Goal: Use online tool/utility: Utilize a website feature to perform a specific function

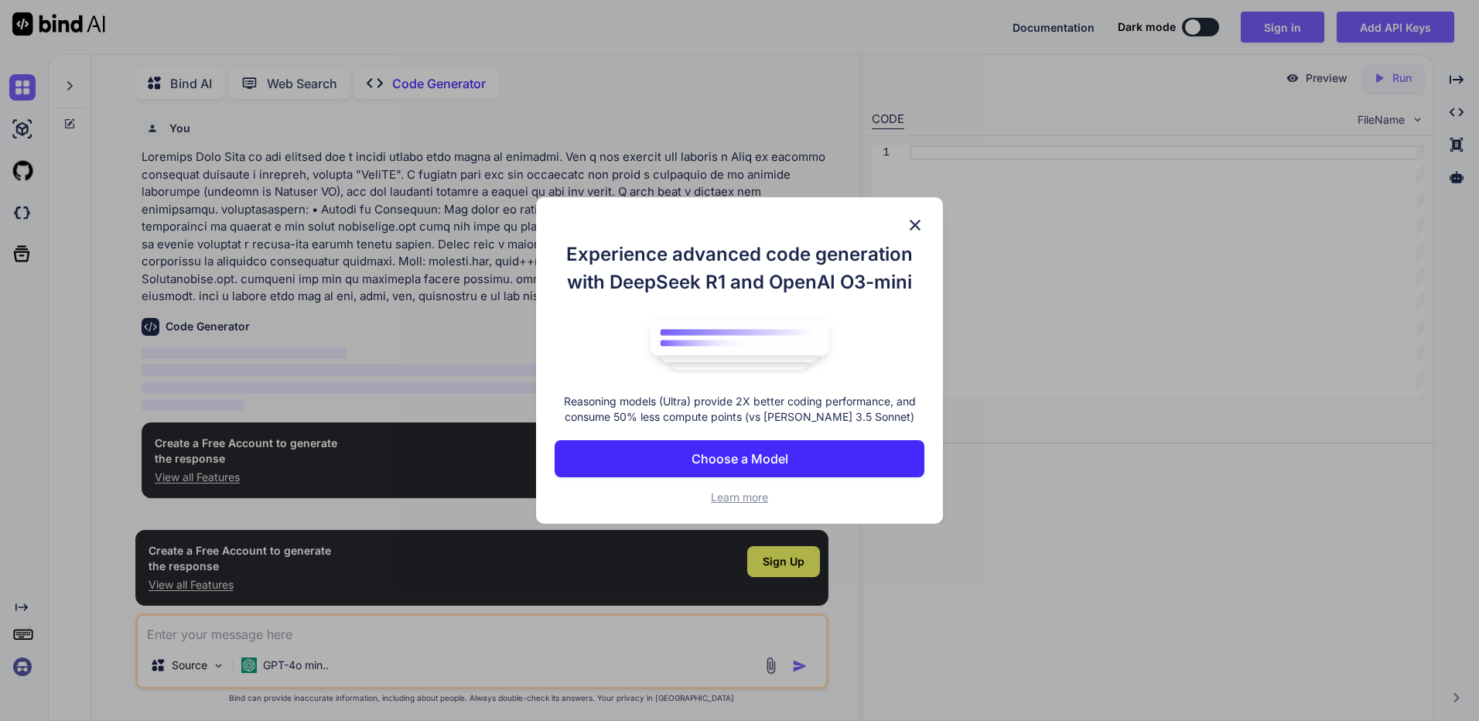
scroll to position [6, 0]
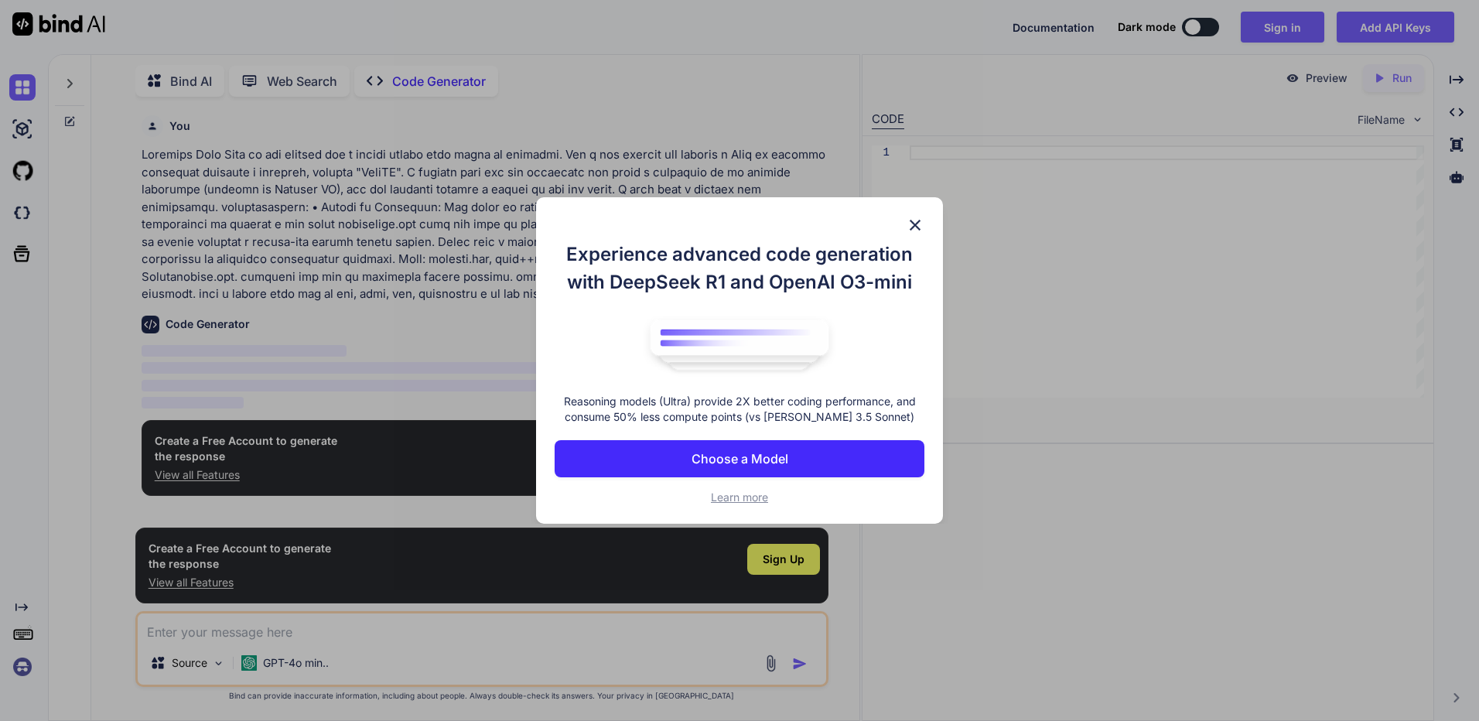
click at [909, 226] on img at bounding box center [915, 225] width 19 height 19
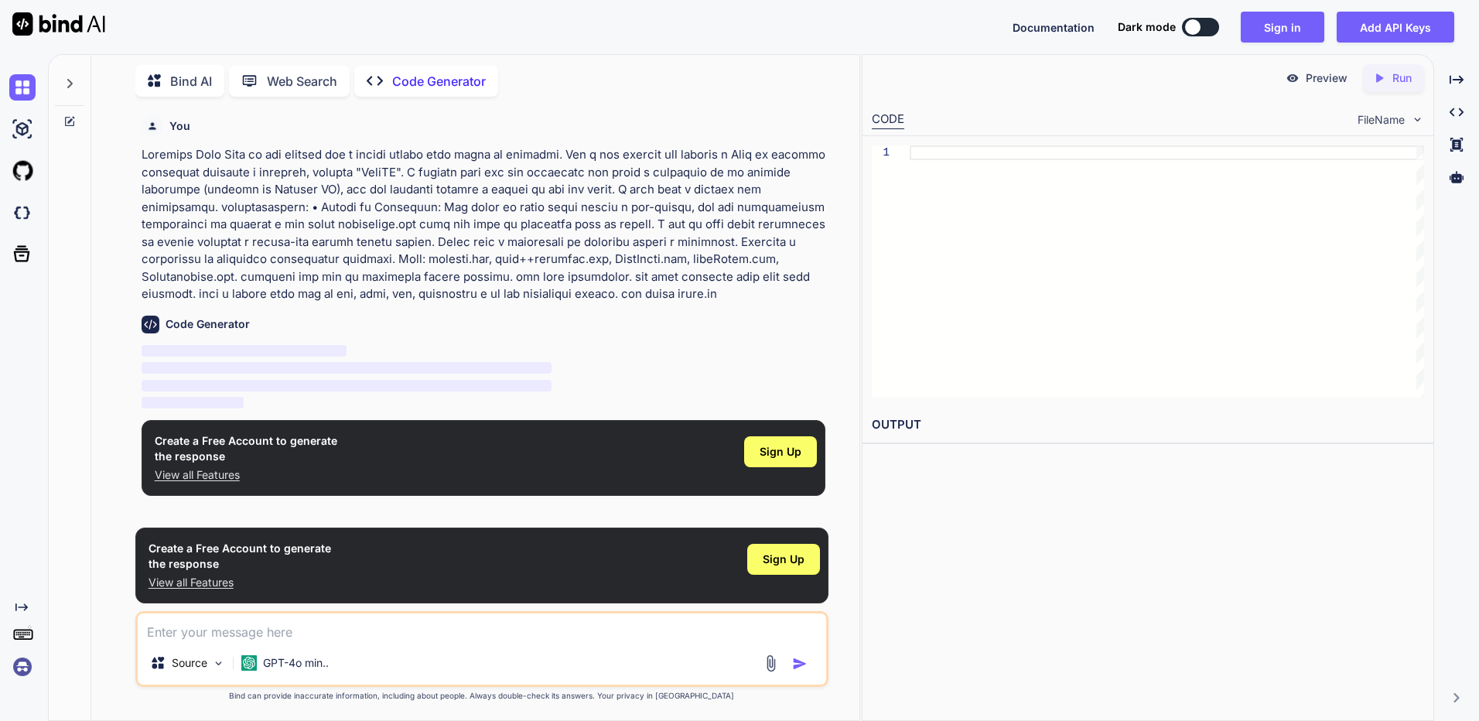
click at [842, 369] on div "You Code Generator ‌ ‌ ‌ ‌ Create a Free Account to generate the response View …" at bounding box center [482, 414] width 756 height 611
click at [1210, 27] on button at bounding box center [1200, 27] width 37 height 19
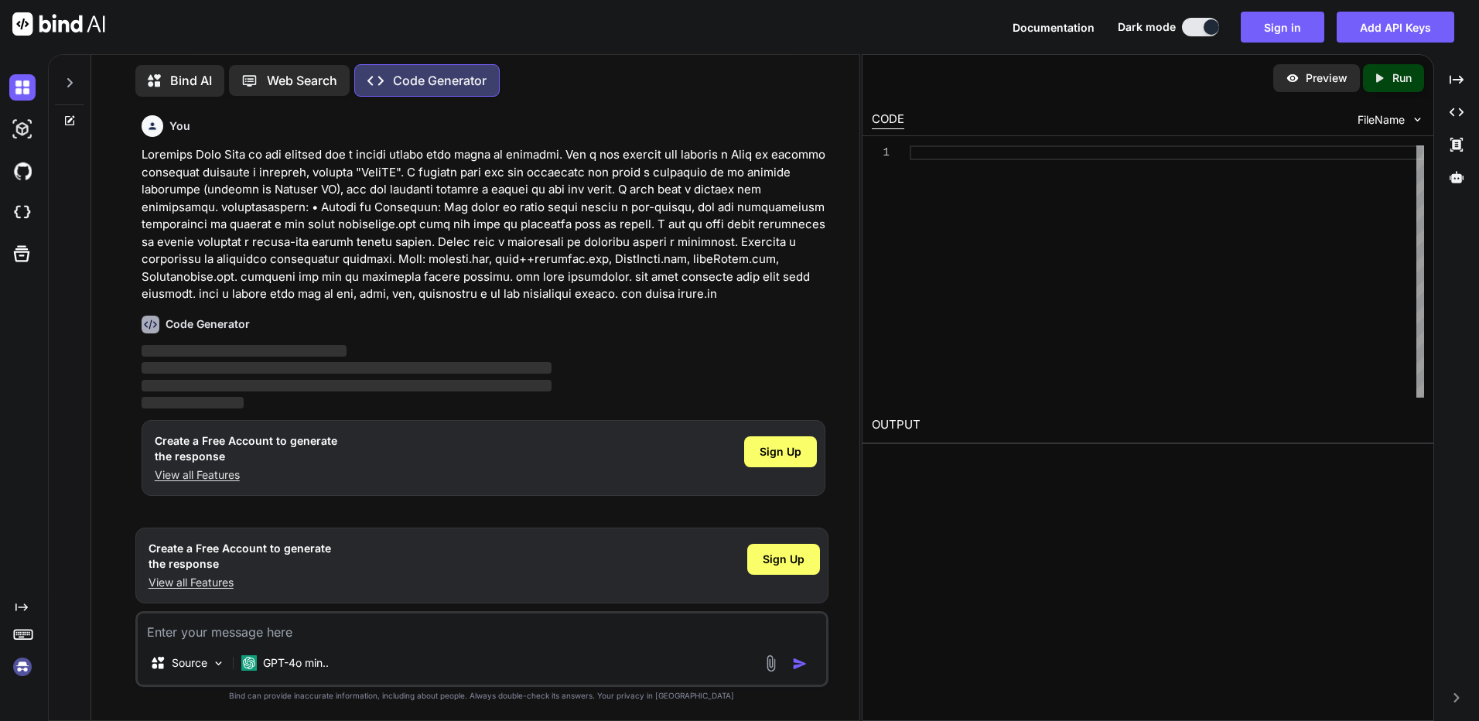
click at [1199, 27] on button at bounding box center [1200, 27] width 37 height 19
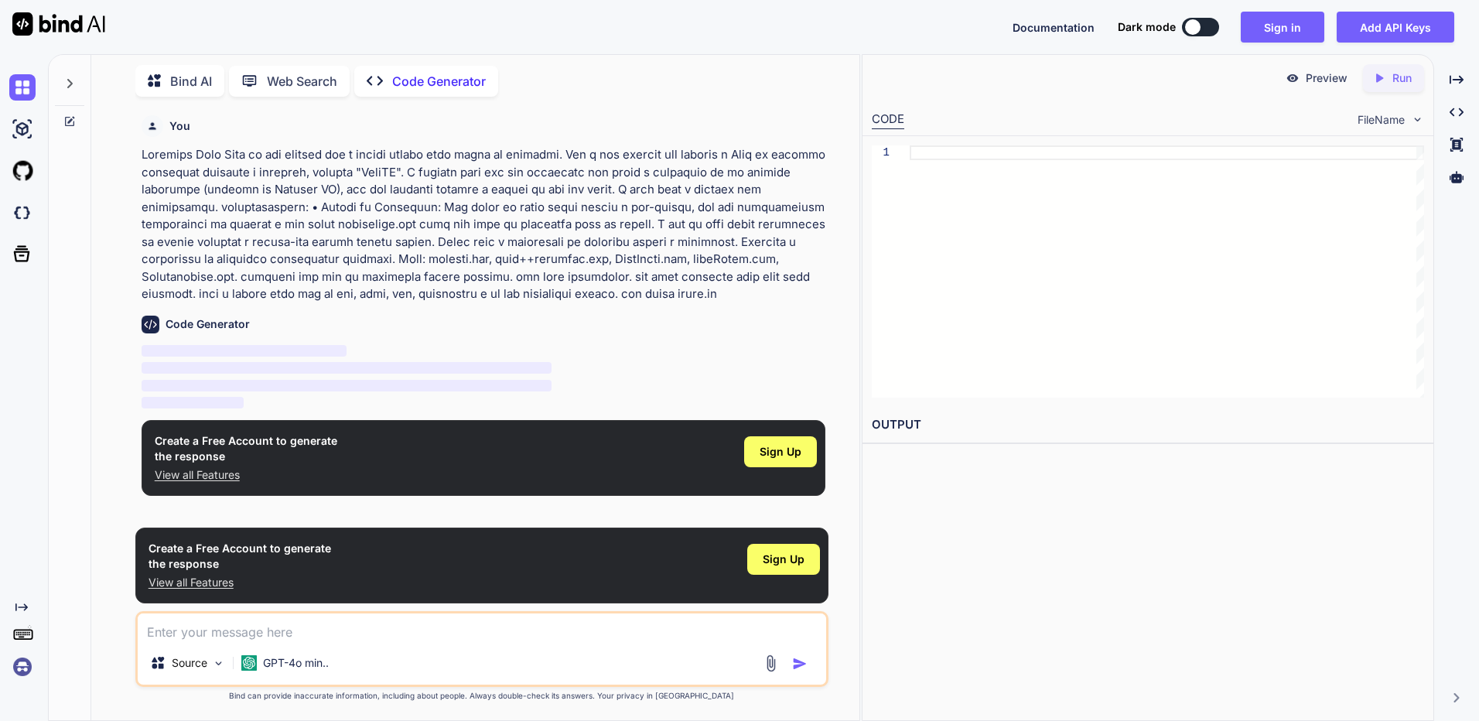
type textarea "x"
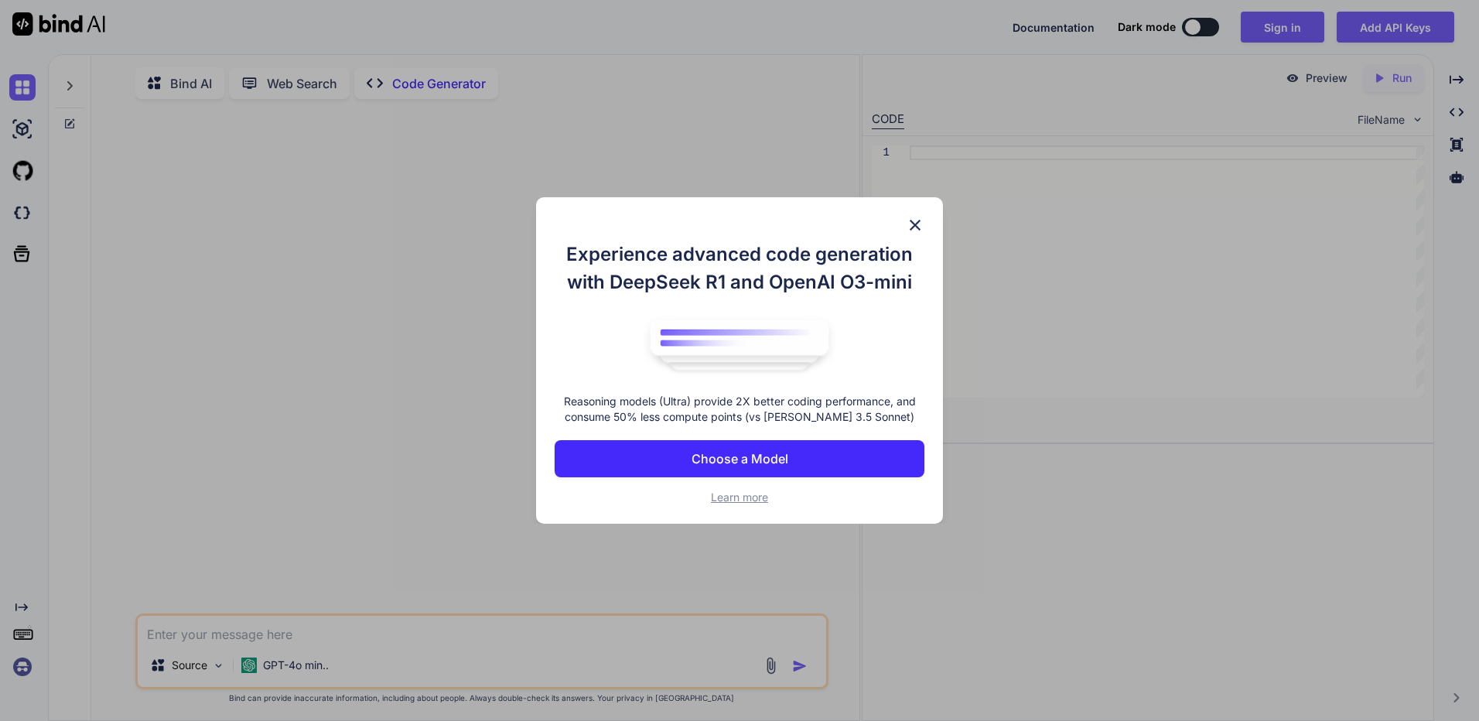
click at [817, 450] on button "Choose a Model" at bounding box center [740, 458] width 370 height 37
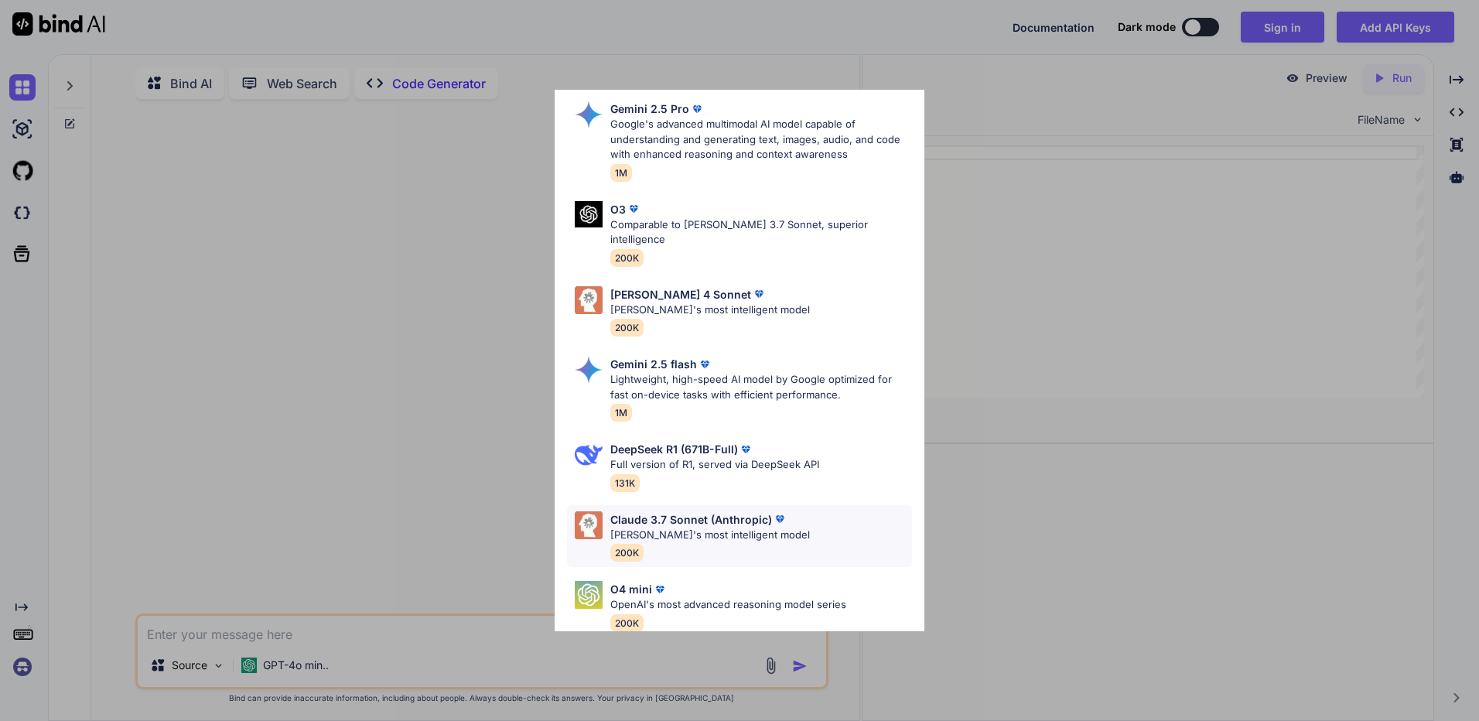
scroll to position [77, 0]
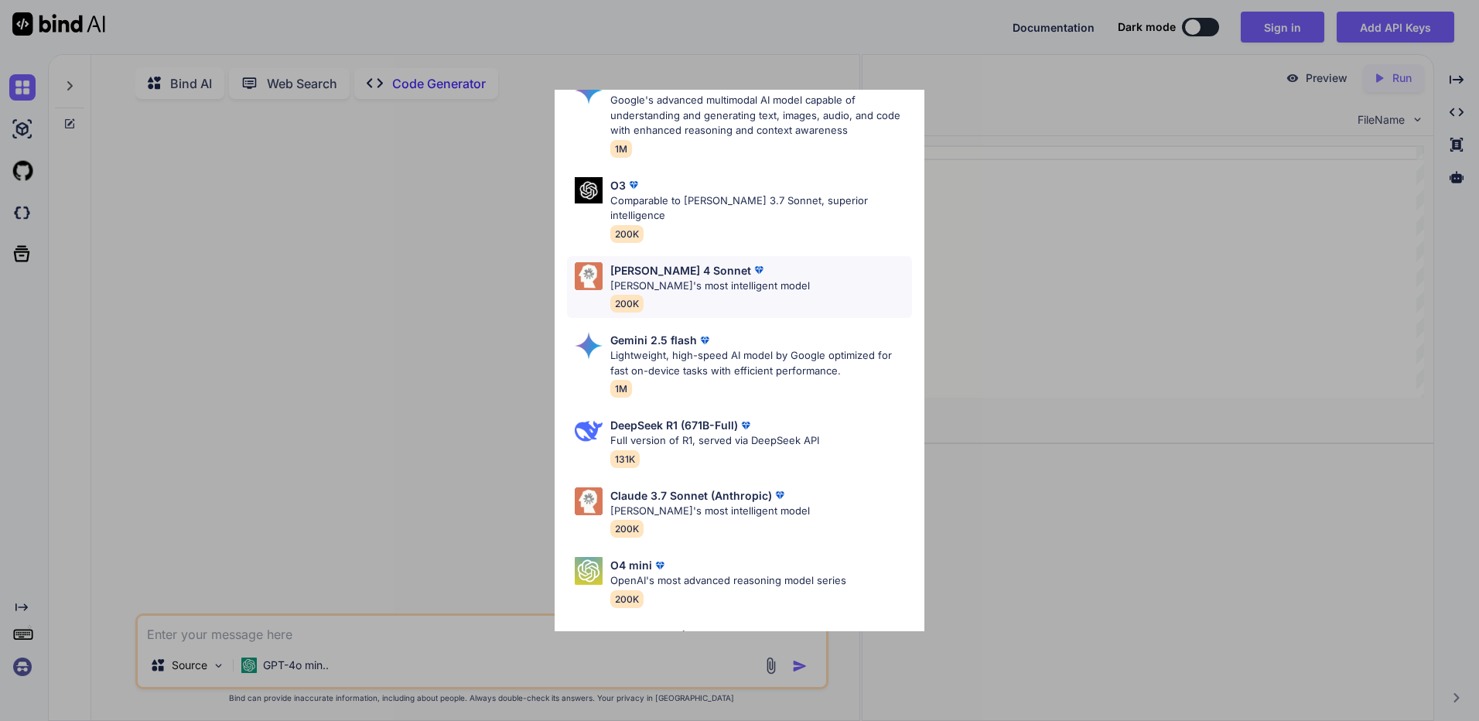
click at [839, 286] on div "Claude 4 Sonnet Claude's most intelligent model 200K" at bounding box center [739, 287] width 345 height 63
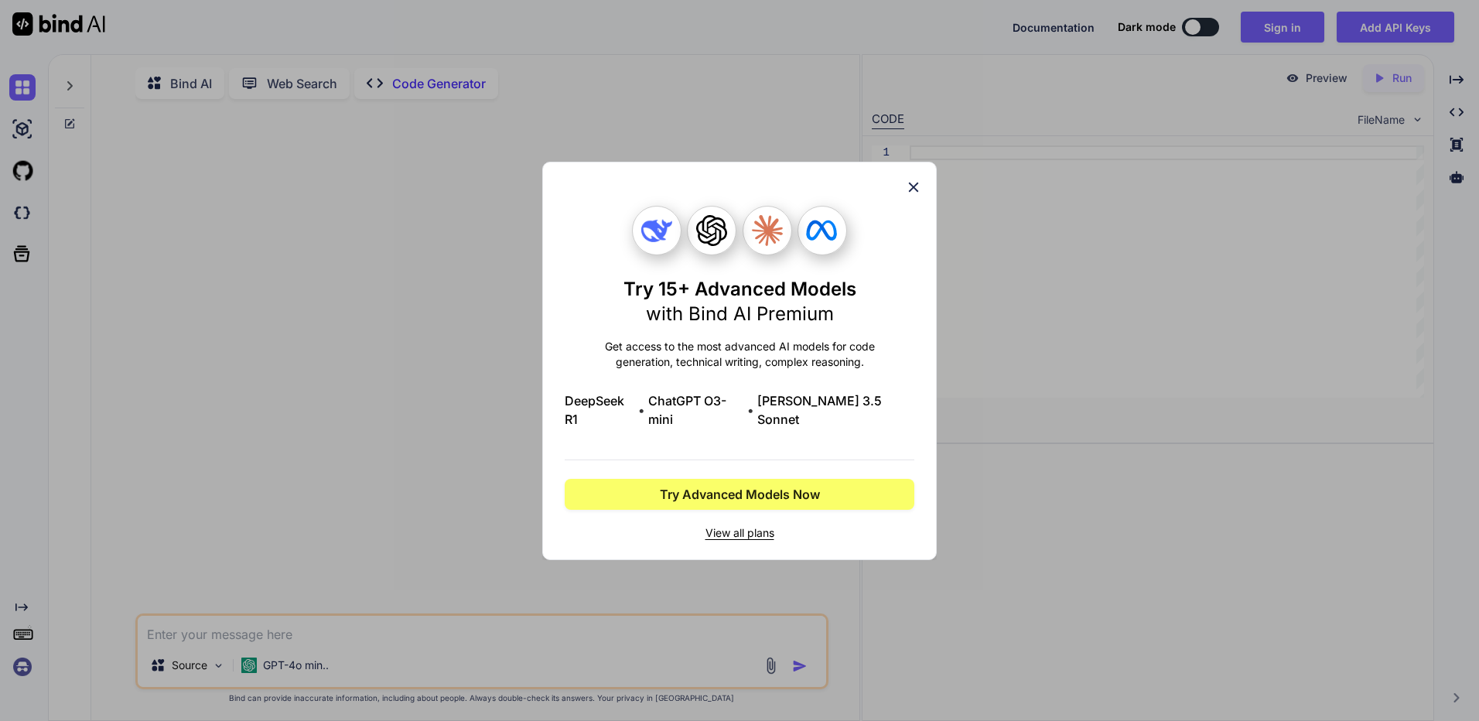
scroll to position [0, 0]
click at [909, 196] on icon at bounding box center [913, 187] width 17 height 17
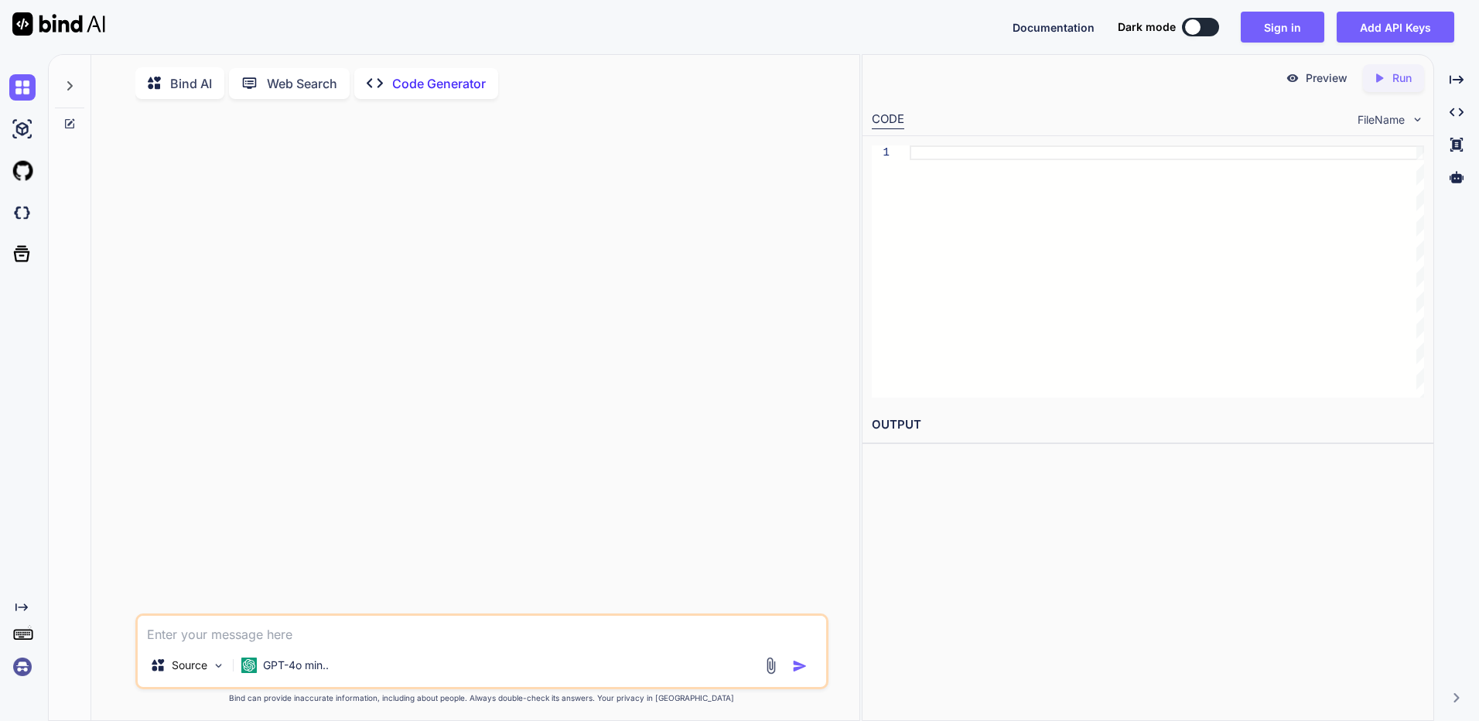
click at [277, 638] on textarea at bounding box center [482, 630] width 688 height 28
click at [279, 671] on p "GPT-4o min.." at bounding box center [296, 664] width 66 height 15
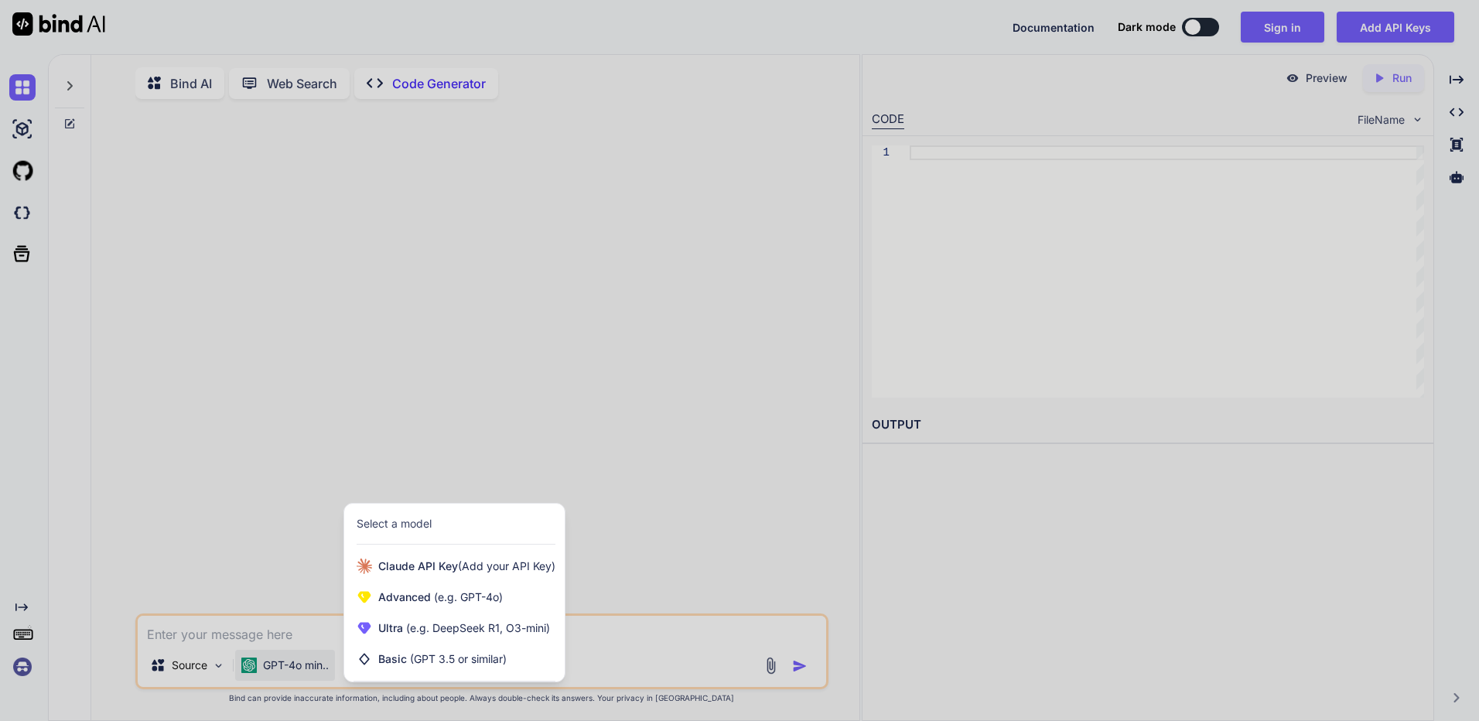
click at [624, 657] on div at bounding box center [739, 360] width 1479 height 721
type textarea "x"
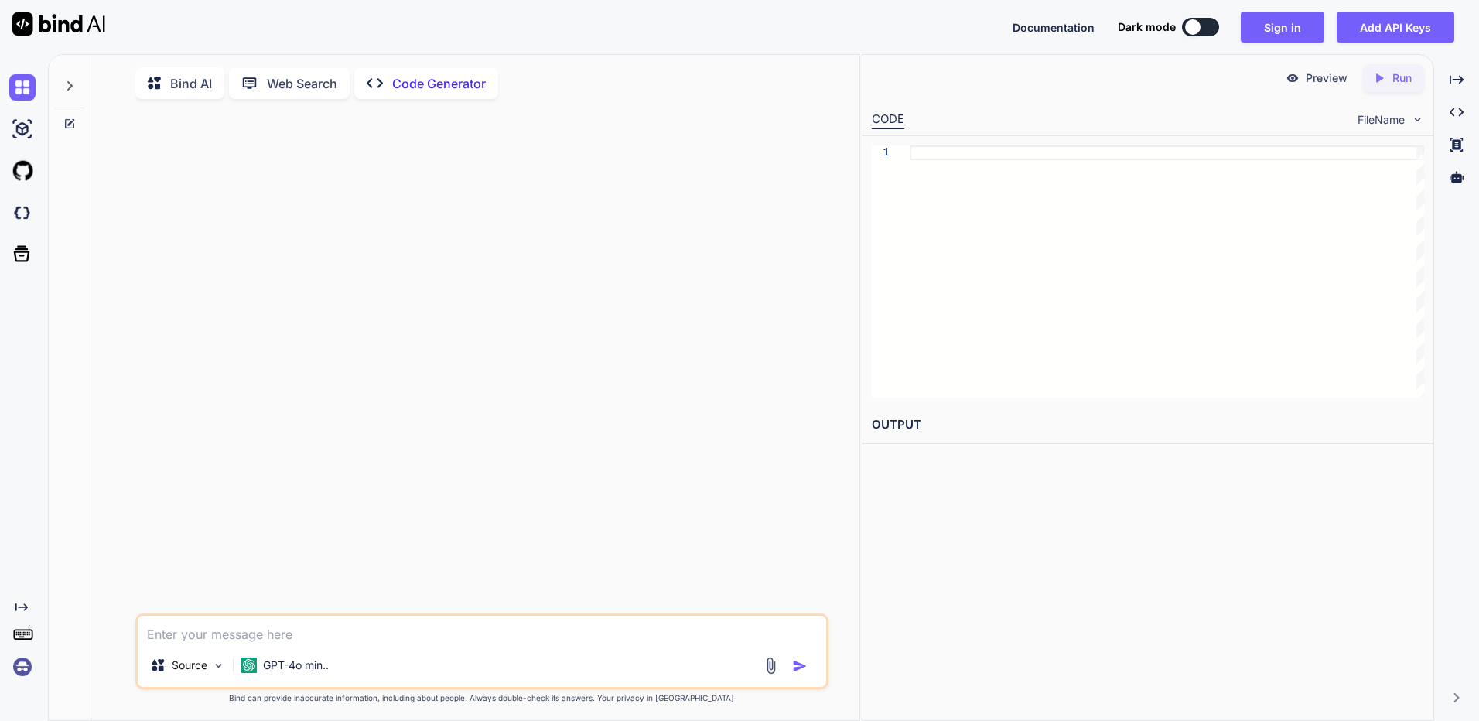
click at [241, 639] on textarea at bounding box center [482, 630] width 688 height 28
paste textarea "Cria um web browser com o google chrome como motor de pesquisa. Usa o web brows…"
type textarea "Cria um web browser com o google chrome como motor de pesquisa. Usa o web brows…"
type textarea "x"
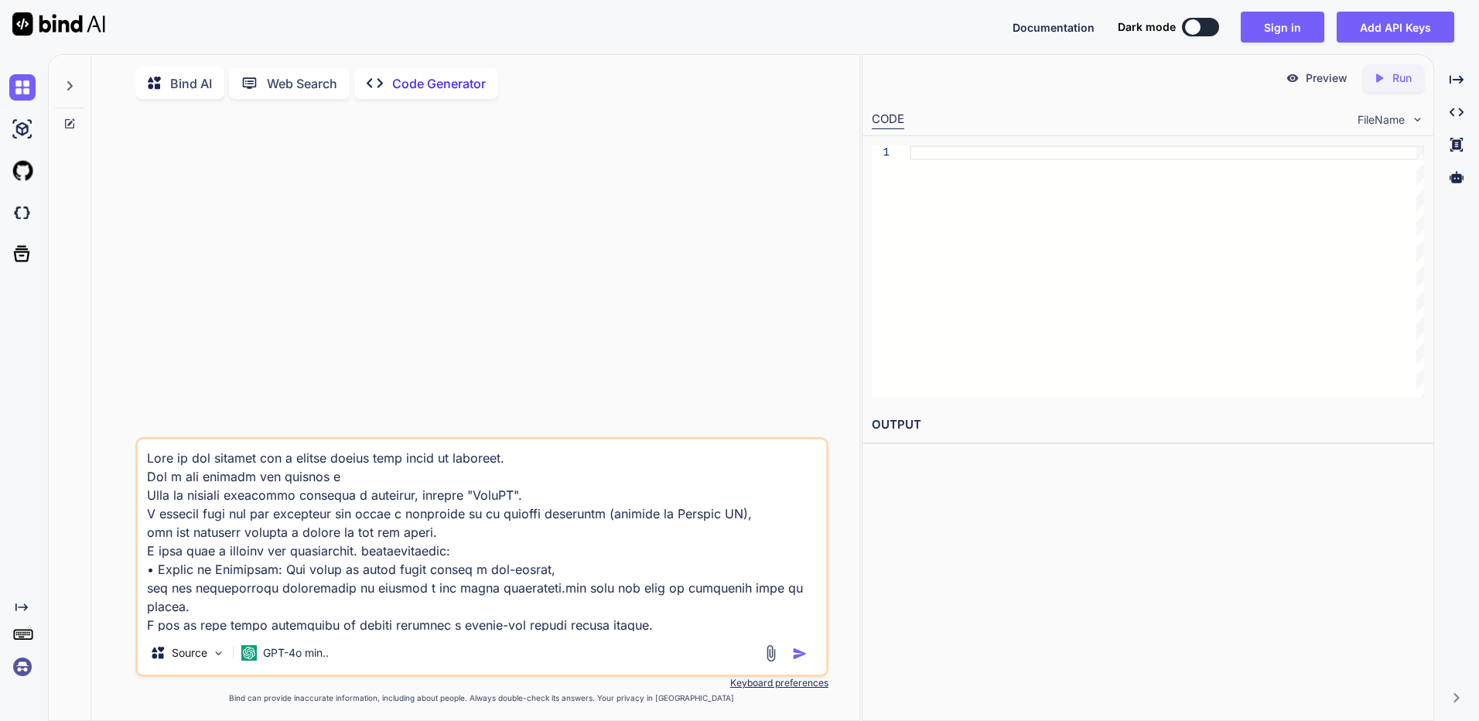
scroll to position [169, 0]
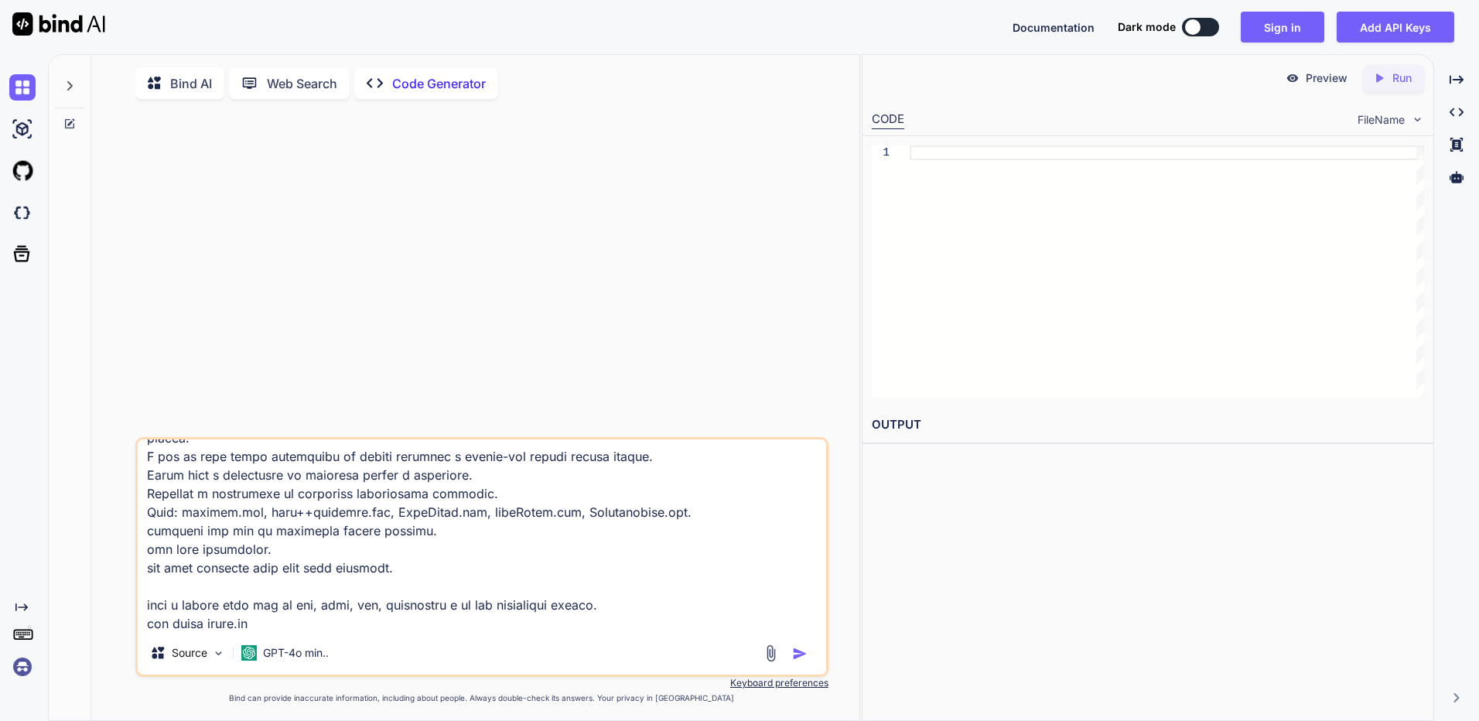
type textarea "Cria um web browser com o google chrome como motor de pesquisa. Usa o web brows…"
click at [800, 660] on img "button" at bounding box center [799, 653] width 15 height 15
type textarea "x"
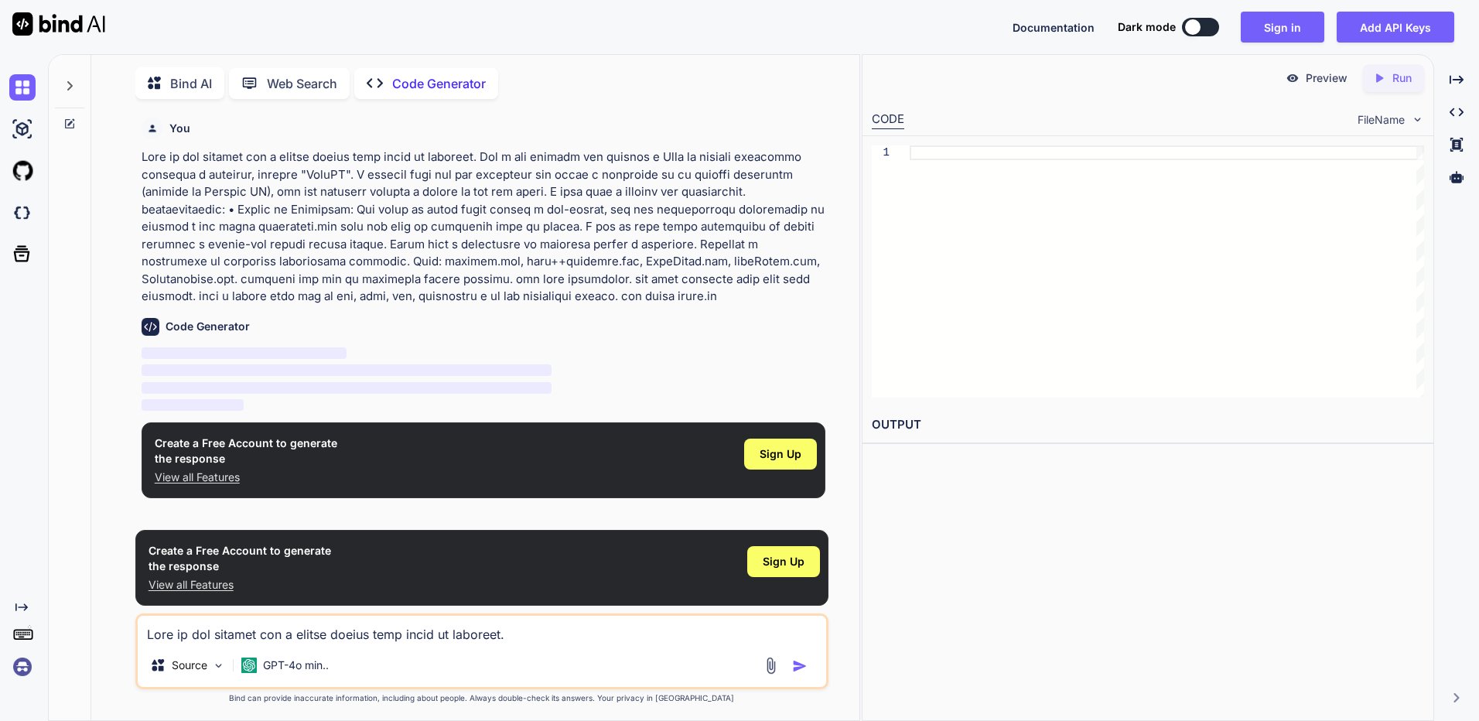
scroll to position [6, 0]
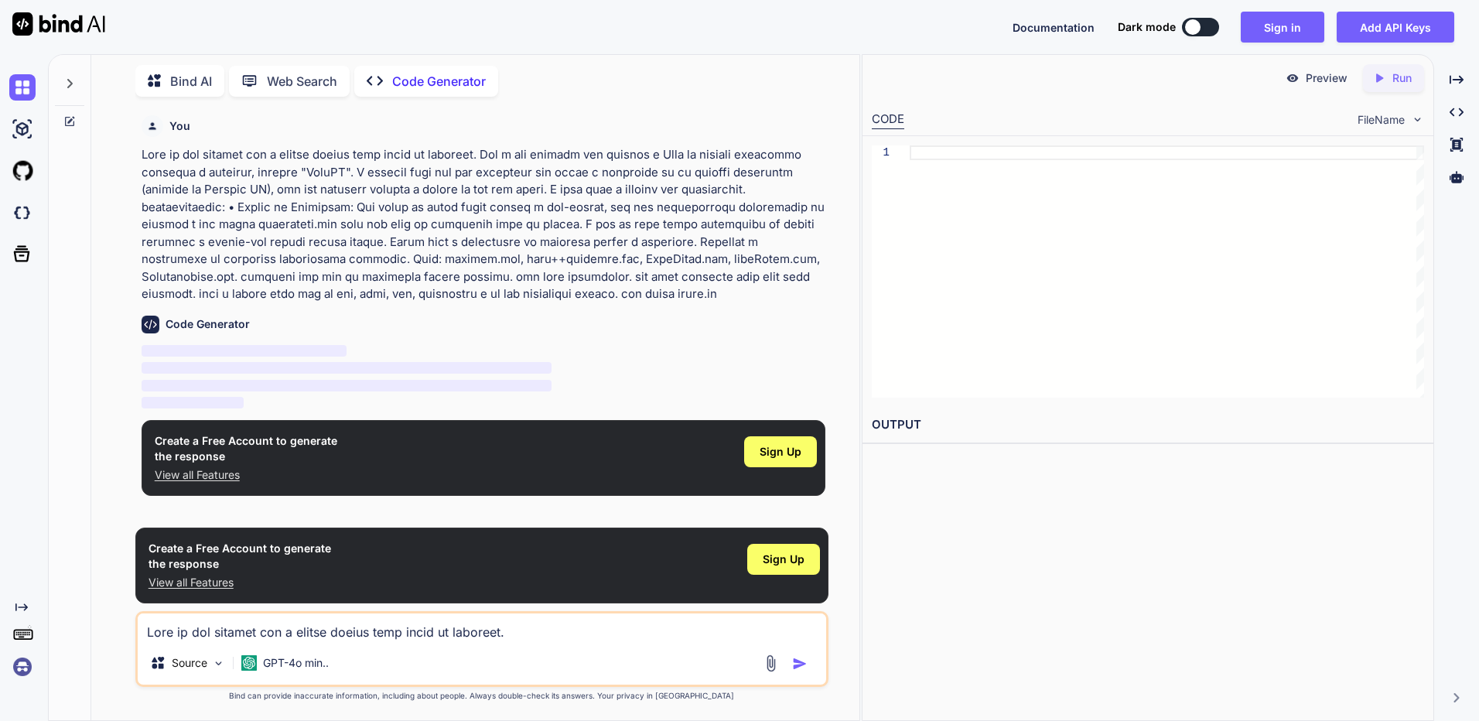
click at [1331, 83] on p "Preview" at bounding box center [1327, 77] width 42 height 15
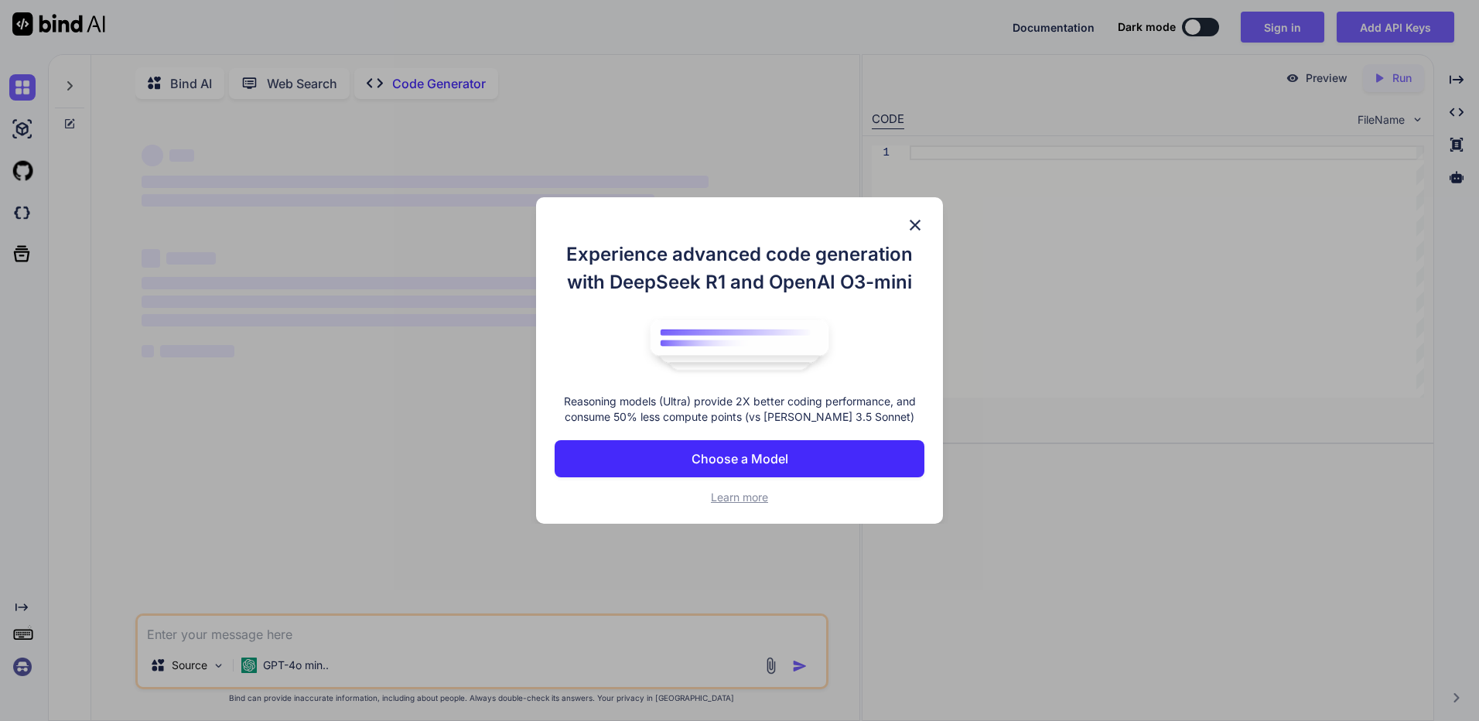
scroll to position [6, 0]
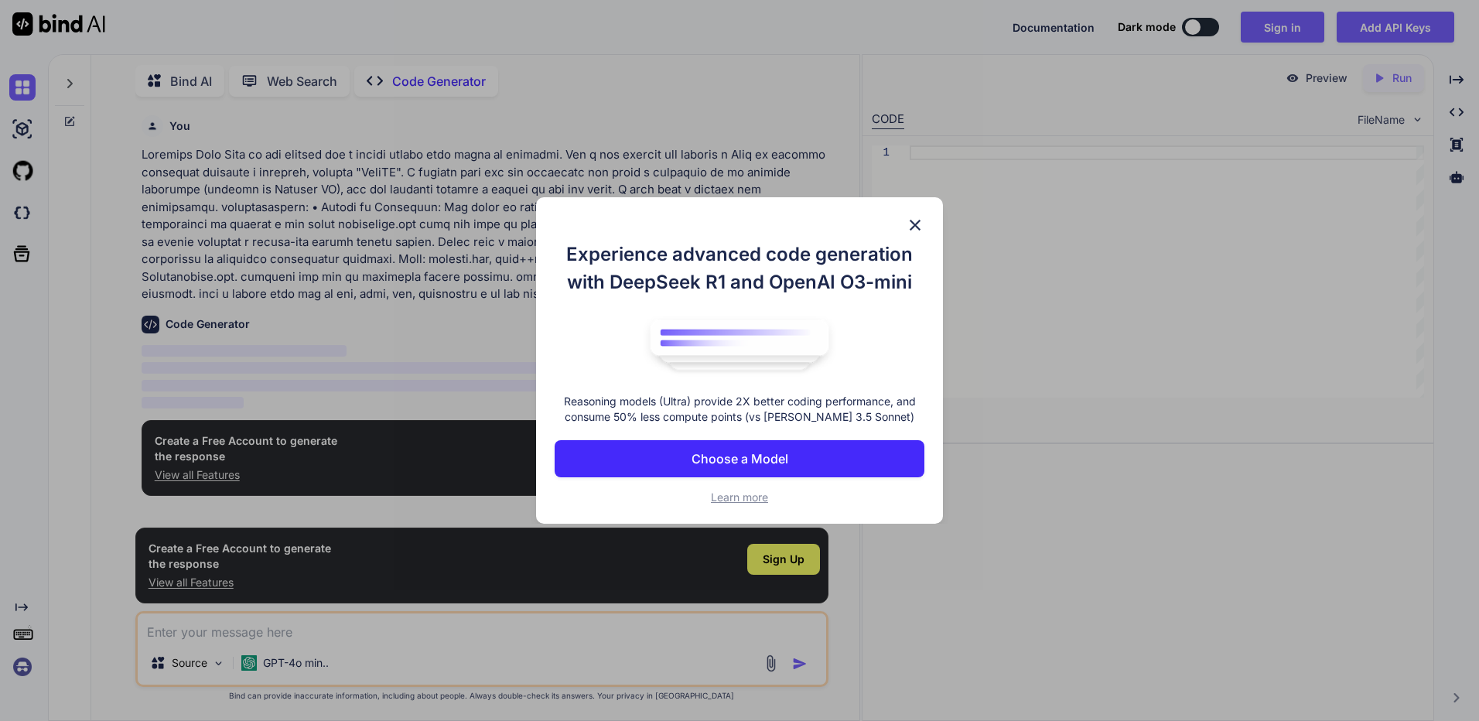
type textarea "x"
